Goal: Transaction & Acquisition: Purchase product/service

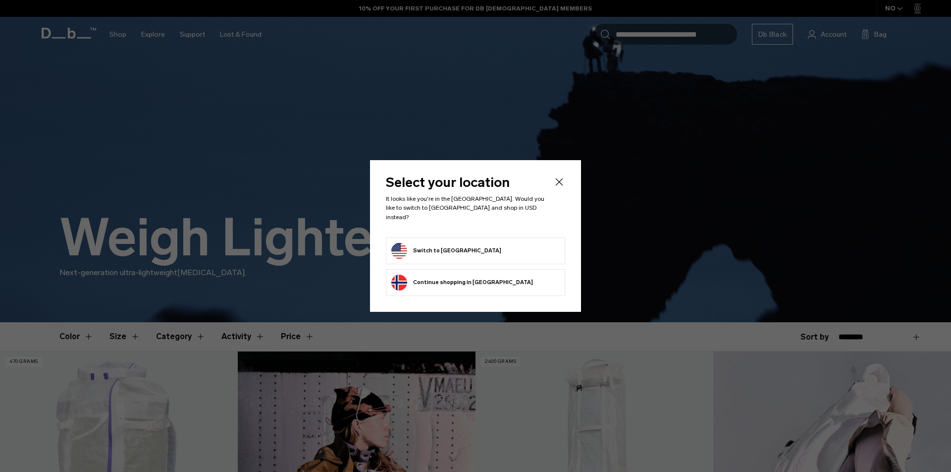
click at [0, 0] on div at bounding box center [0, 0] width 0 height 0
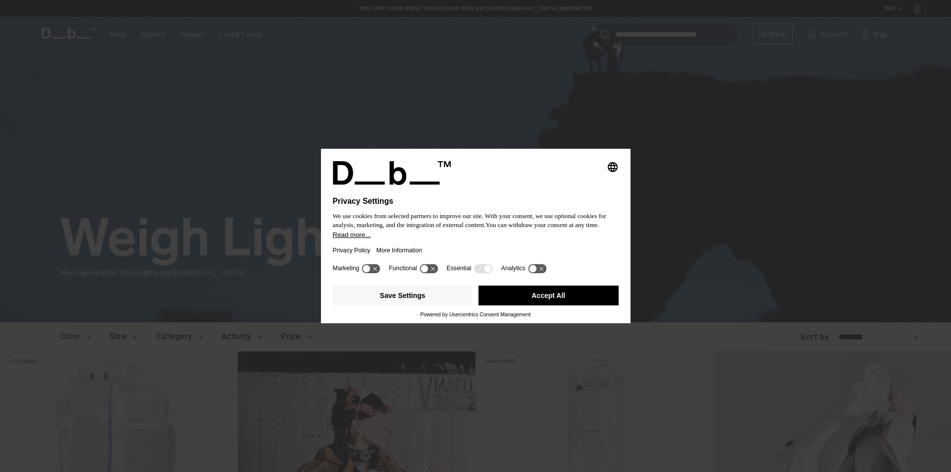
click at [568, 300] on button "Accept All" at bounding box center [549, 295] width 140 height 20
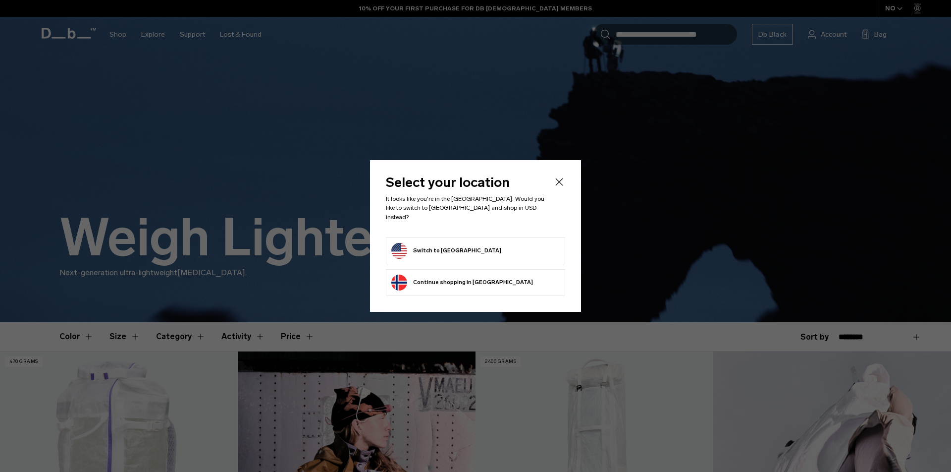
click at [516, 243] on form "Switch to United States" at bounding box center [475, 251] width 168 height 16
click at [511, 246] on form "Switch to United States" at bounding box center [475, 251] width 168 height 16
click at [445, 246] on button "Switch to United States" at bounding box center [446, 251] width 110 height 16
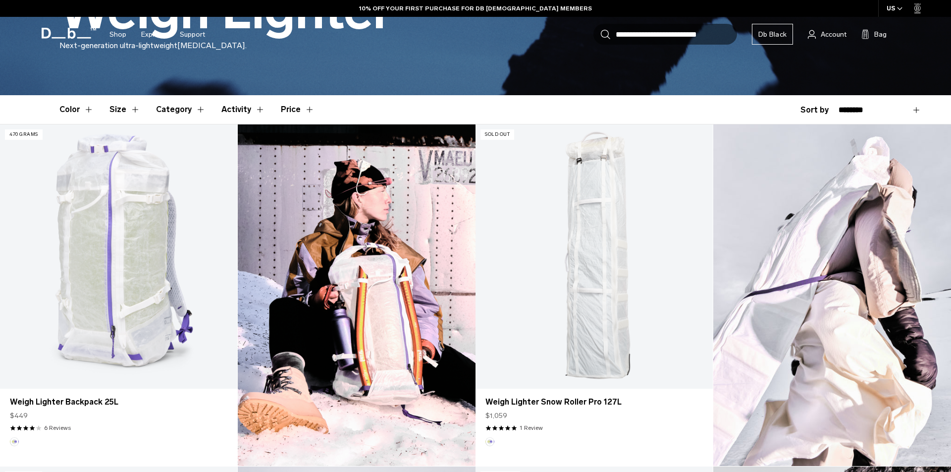
scroll to position [227, 0]
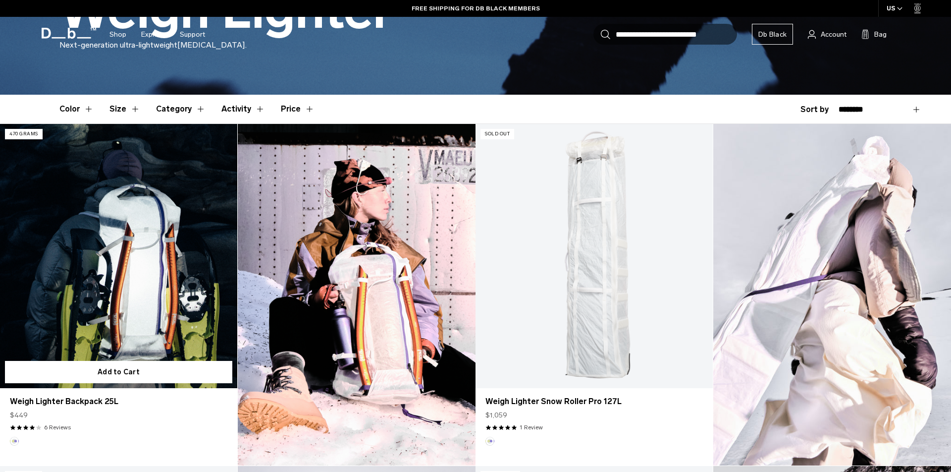
click at [140, 293] on link "Weigh Lighter Backpack 25L" at bounding box center [118, 256] width 237 height 264
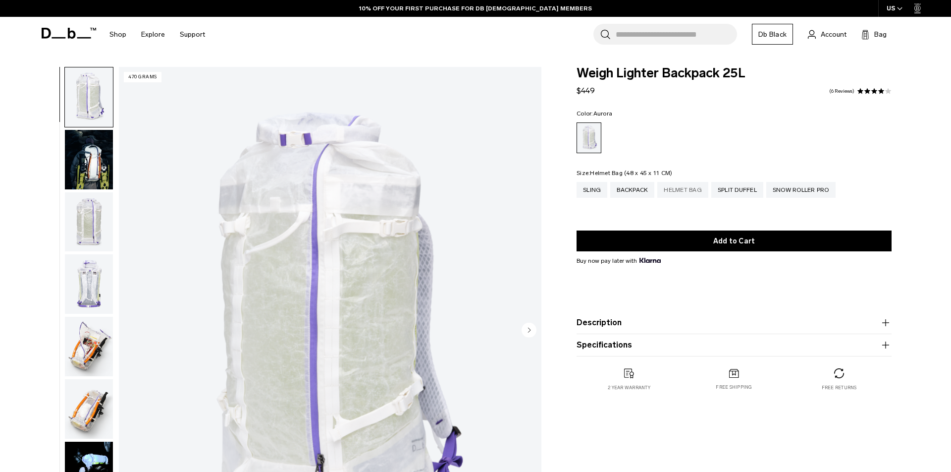
click at [691, 192] on div "Helmet Bag" at bounding box center [682, 190] width 51 height 16
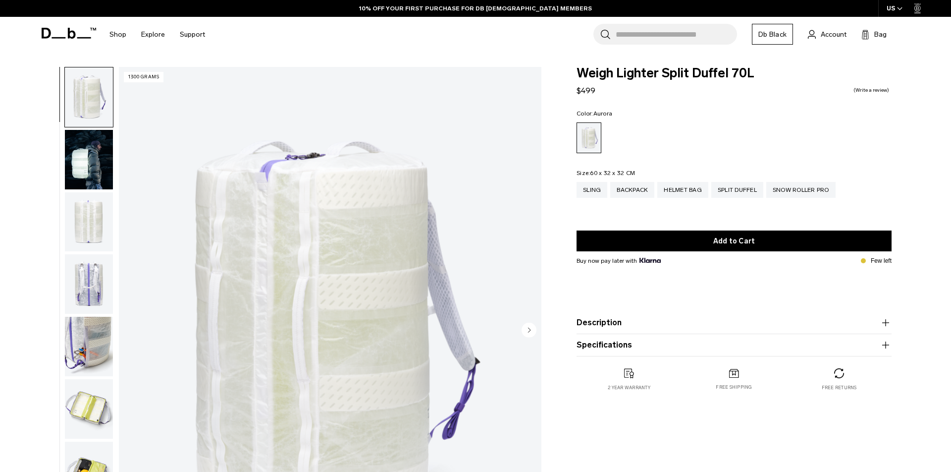
click at [76, 161] on img "button" at bounding box center [89, 159] width 48 height 59
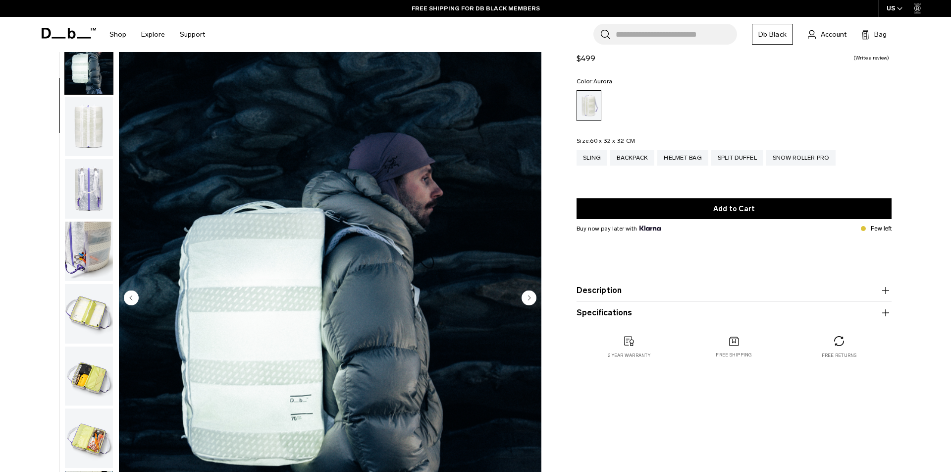
scroll to position [32, 0]
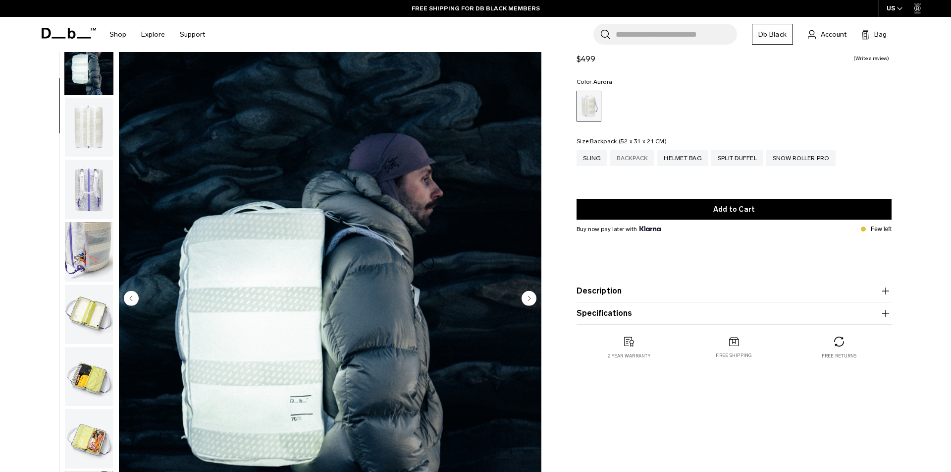
click at [645, 156] on div "Backpack" at bounding box center [632, 158] width 44 height 16
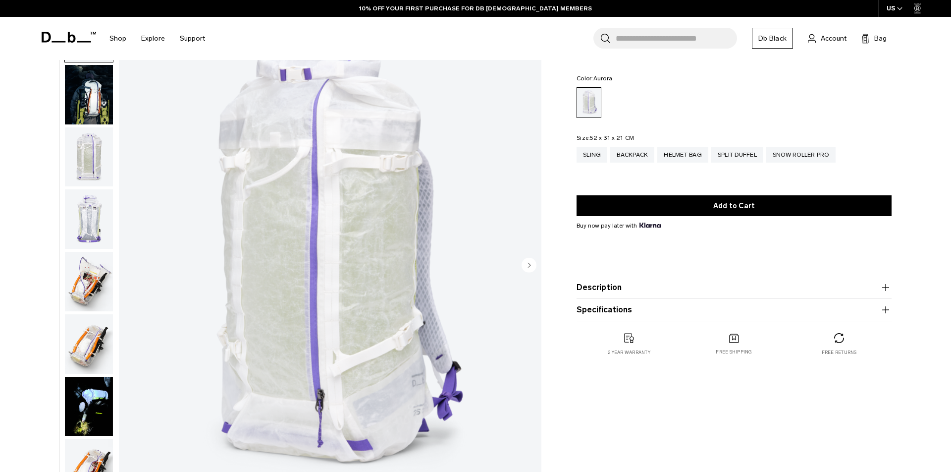
scroll to position [65, 0]
click at [87, 270] on img "button" at bounding box center [89, 280] width 48 height 59
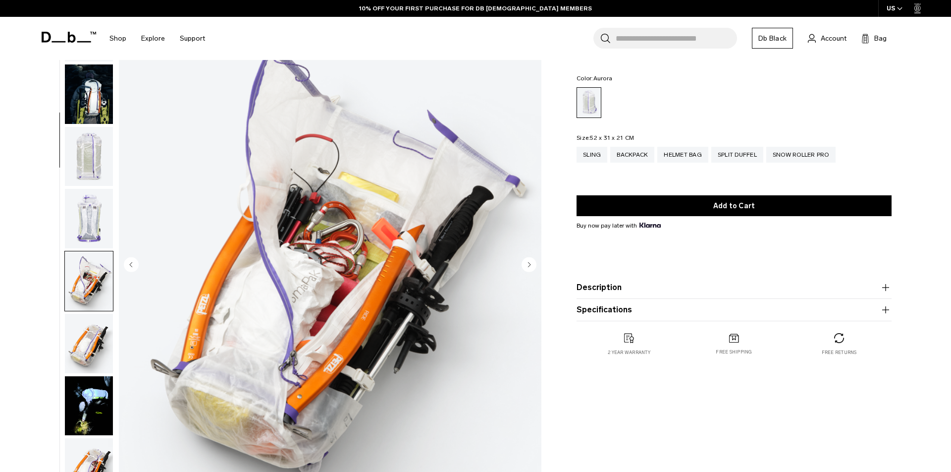
scroll to position [251, 0]
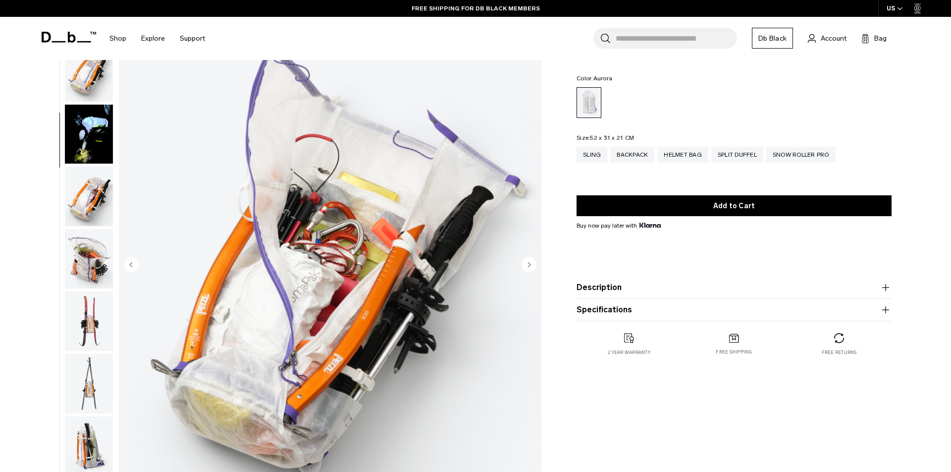
click at [90, 278] on img "button" at bounding box center [89, 258] width 48 height 59
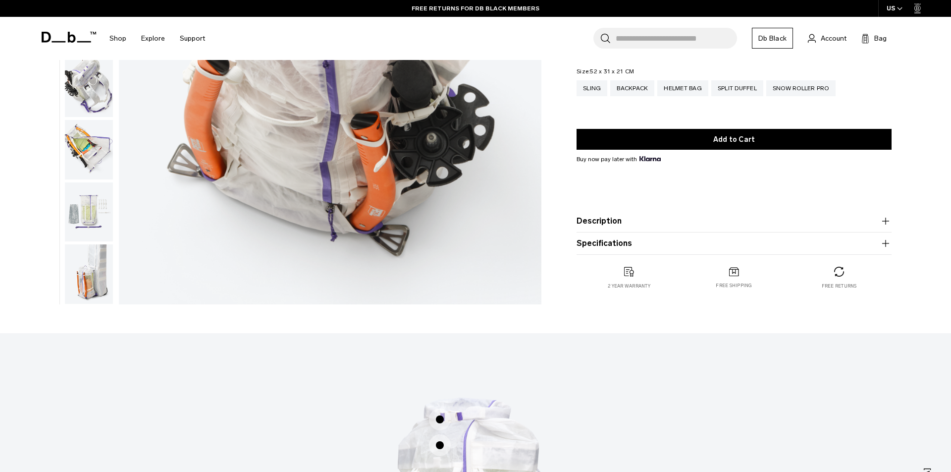
scroll to position [302, 0]
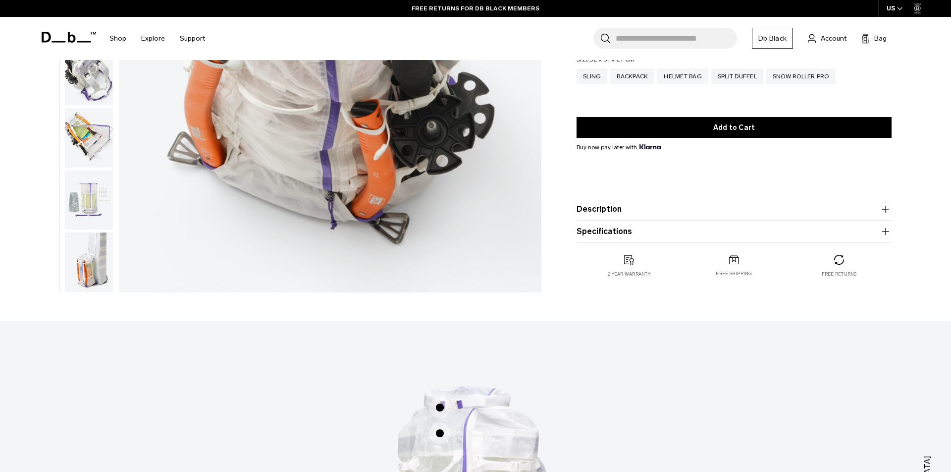
click at [94, 283] on img "button" at bounding box center [89, 261] width 48 height 59
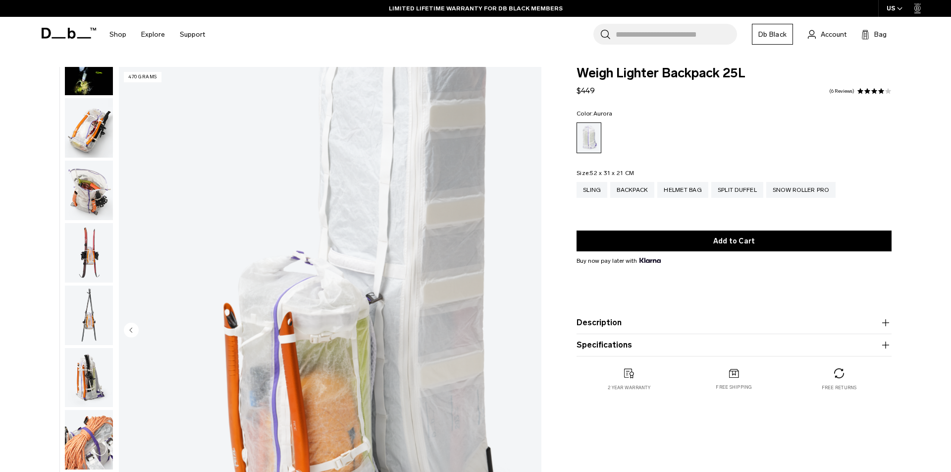
scroll to position [0, 0]
